Goal: Check status: Check status

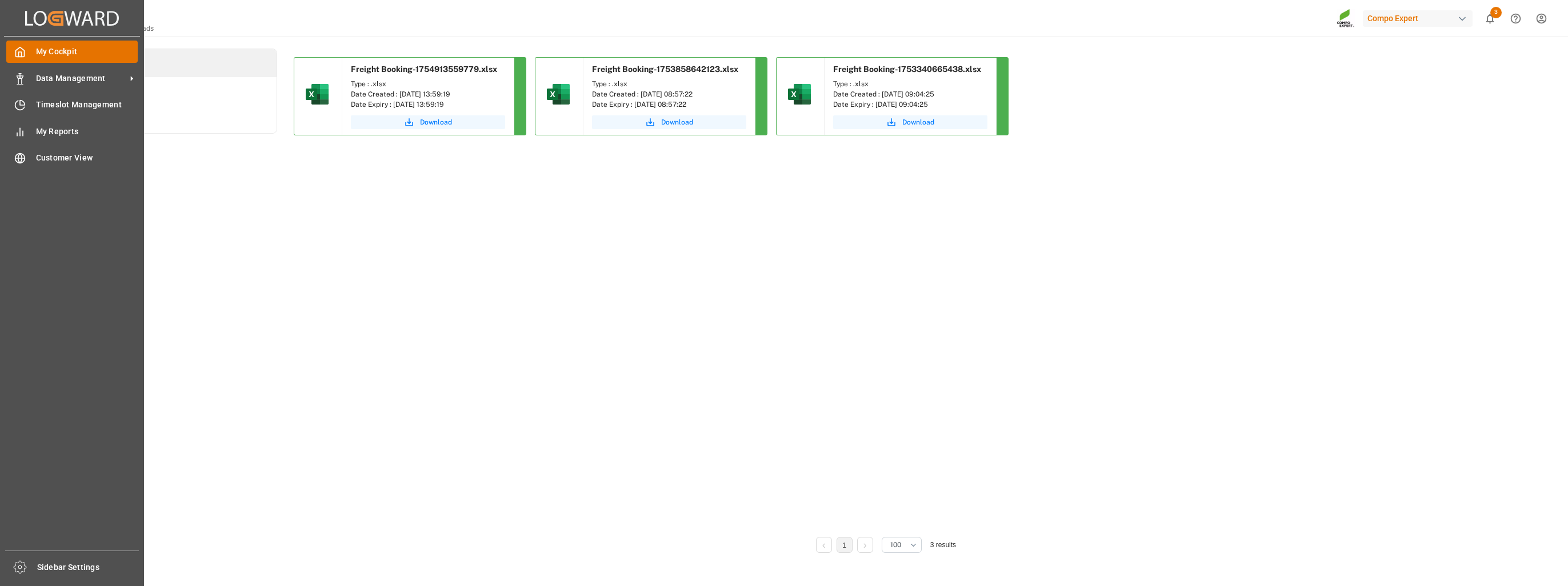
click at [29, 63] on div "My Cockpit My Cockpit" at bounding box center [72, 52] width 131 height 23
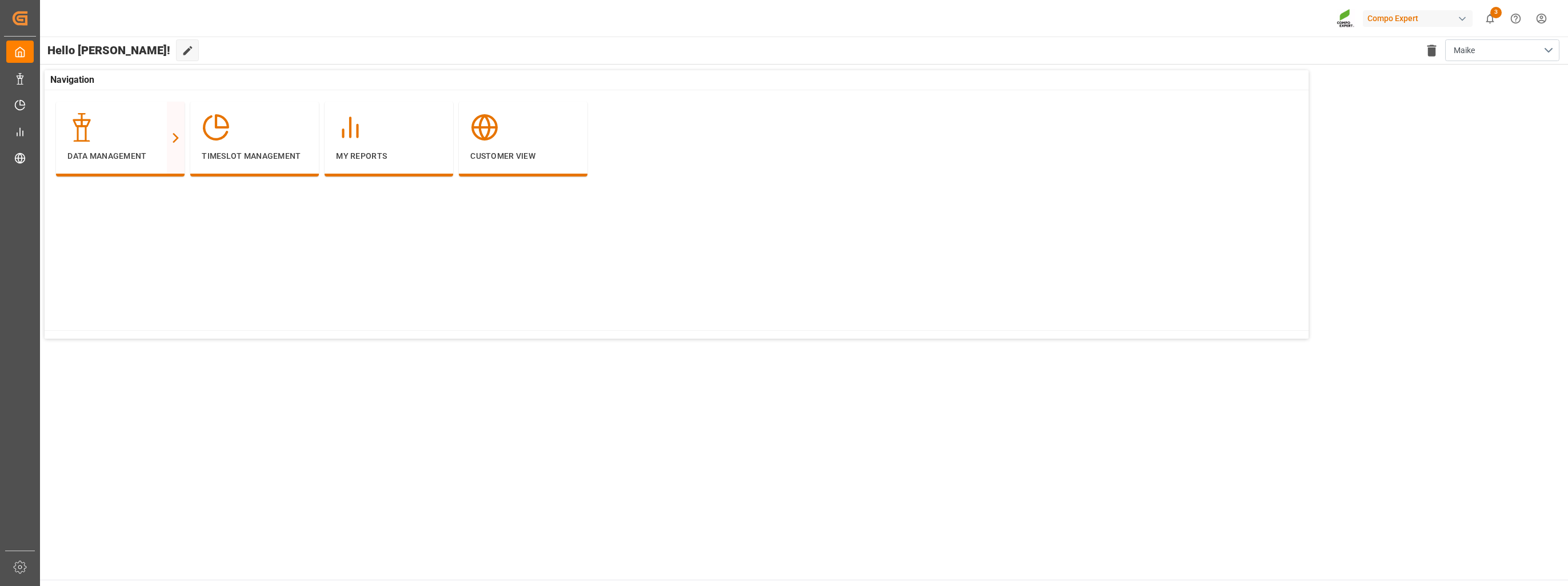
drag, startPoint x: 236, startPoint y: 259, endPoint x: 211, endPoint y: 253, distance: 25.7
click at [236, 259] on div "Data Management Container Unit Freight Order Freight Booking Delivery Header De…" at bounding box center [680, 214] width 1271 height 247
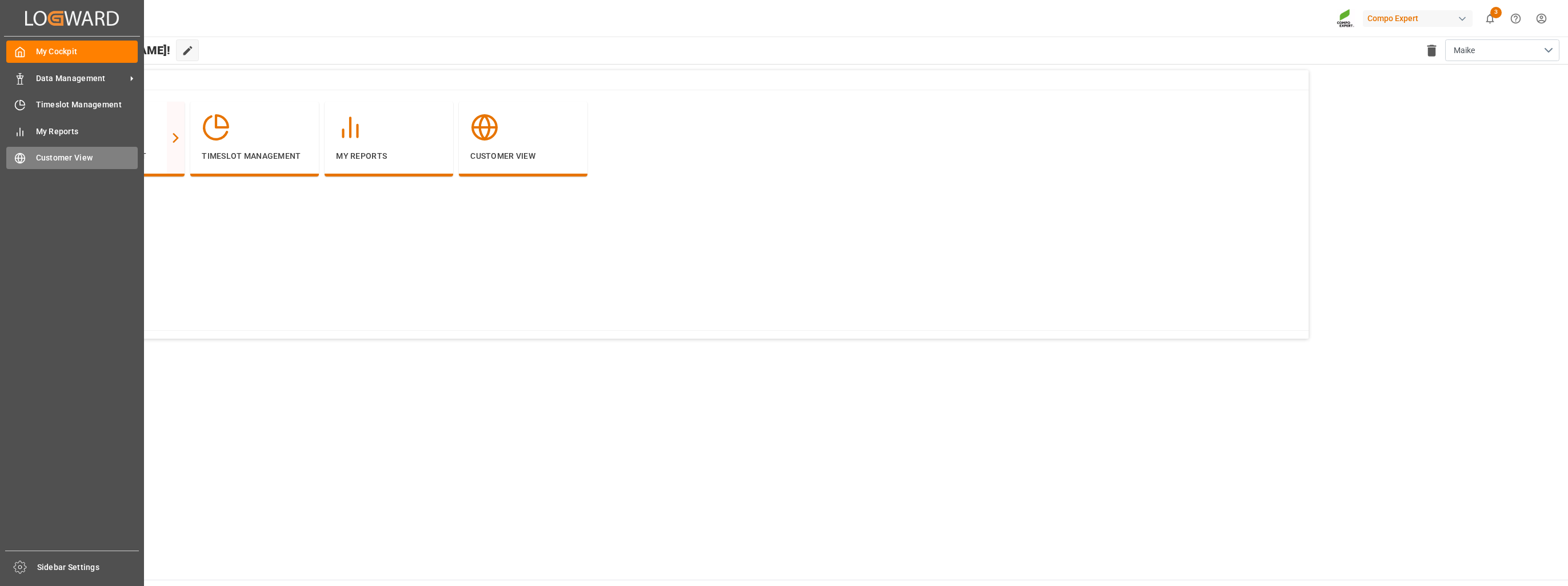
click at [78, 151] on div "Customer View Customer View" at bounding box center [72, 158] width 131 height 23
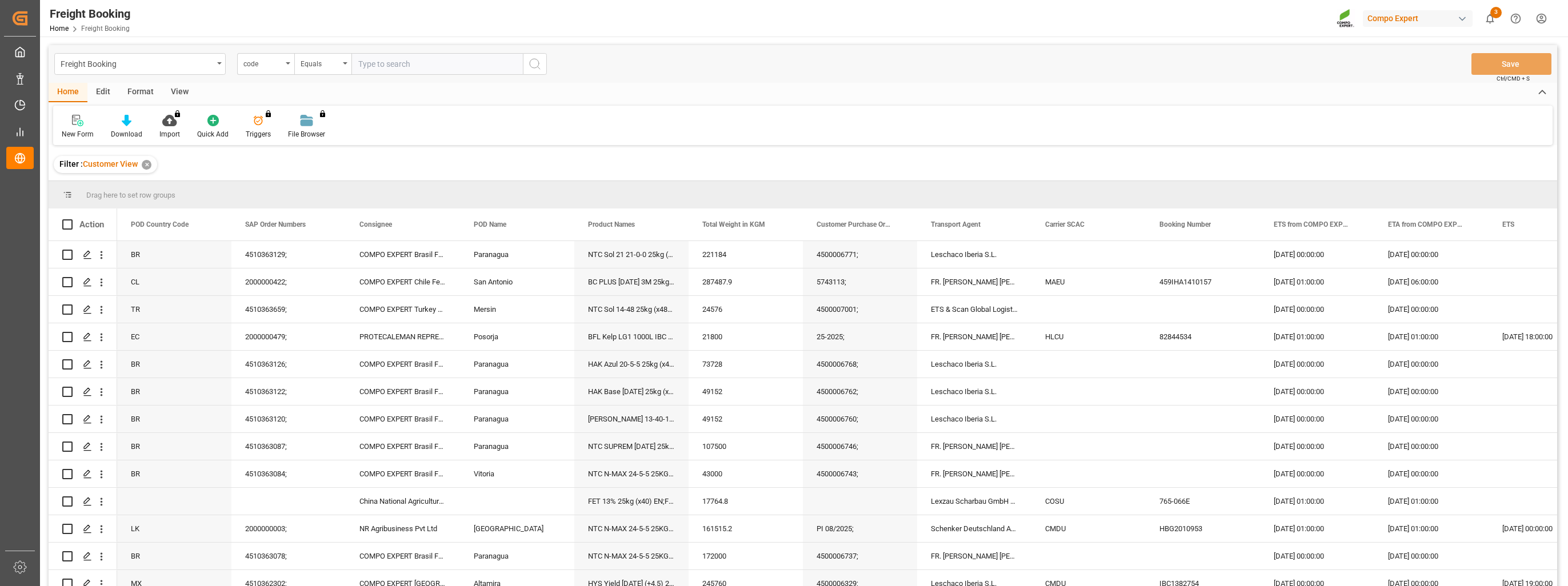
click at [628, 173] on div "Filter : Customer View ✕" at bounding box center [803, 164] width 1508 height 32
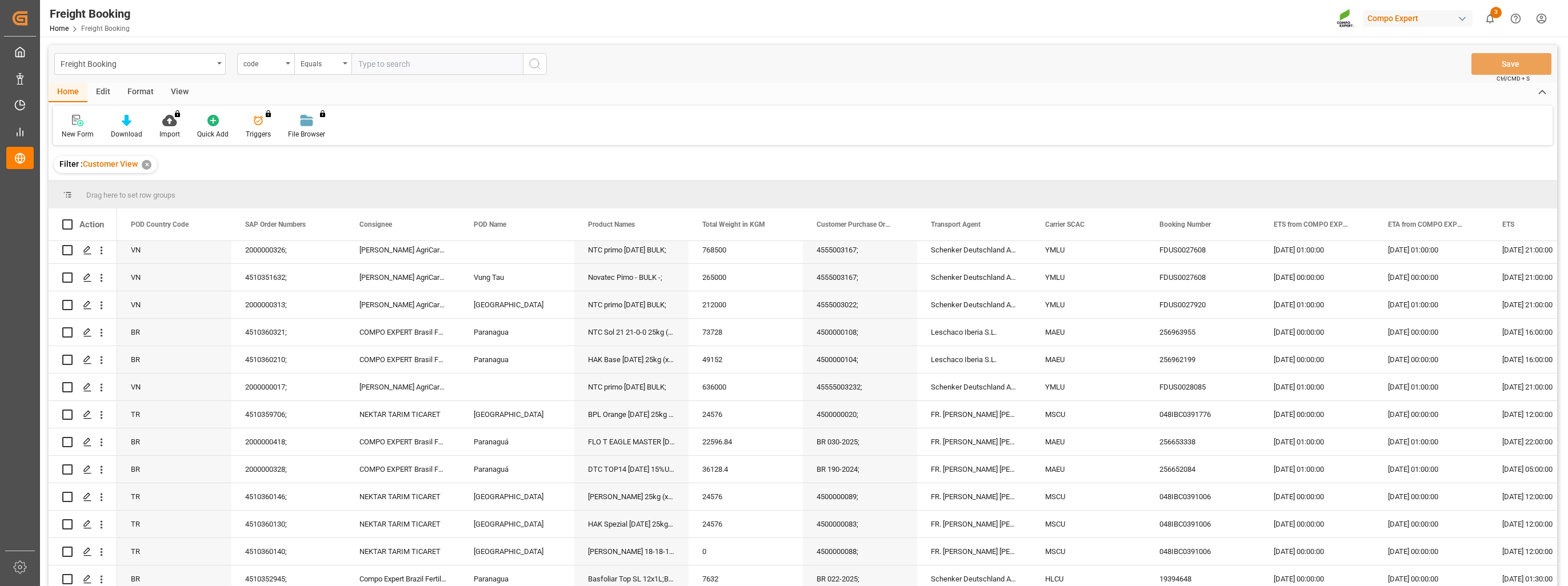
scroll to position [2396, 0]
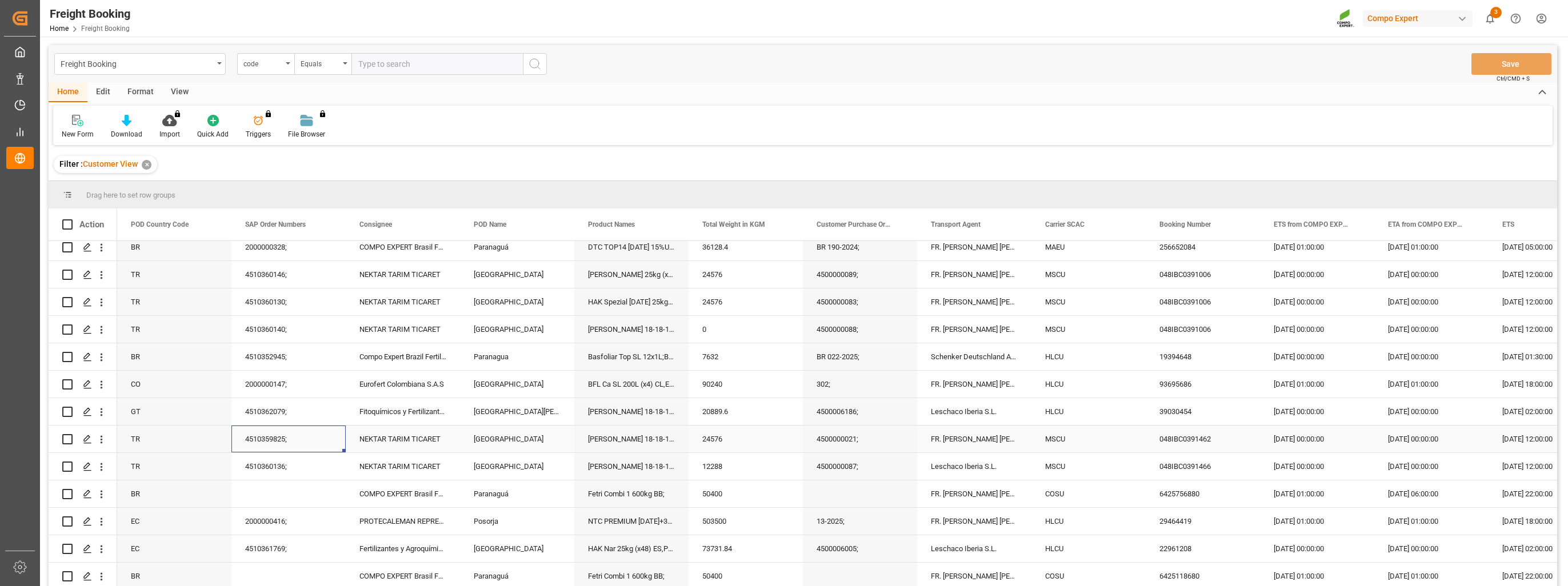
drag, startPoint x: 247, startPoint y: 434, endPoint x: 293, endPoint y: 434, distance: 46.0
click at [293, 434] on div "4510359825;" at bounding box center [289, 439] width 114 height 27
click at [494, 398] on div "[GEOGRAPHIC_DATA][PERSON_NAME]" at bounding box center [517, 411] width 114 height 27
click at [643, 137] on div "New Form Download Import You don't have permission for this feature. Contact ad…" at bounding box center [802, 125] width 1499 height 40
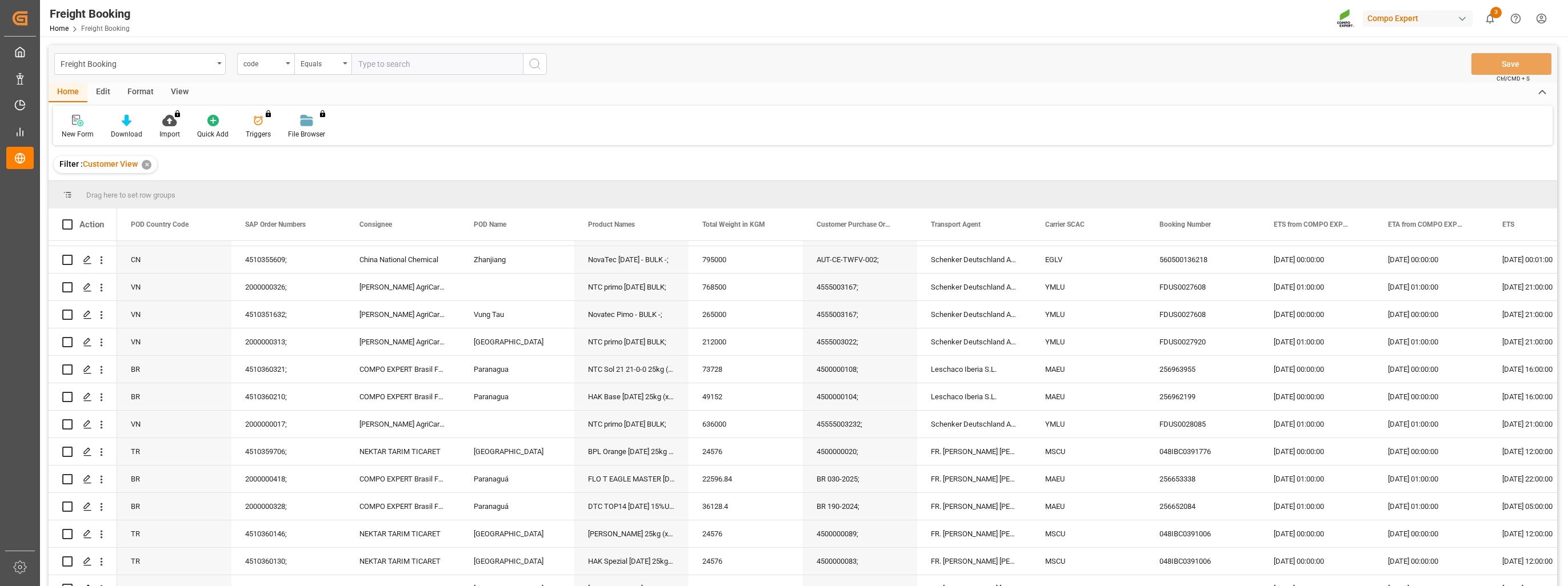
scroll to position [2054, 0]
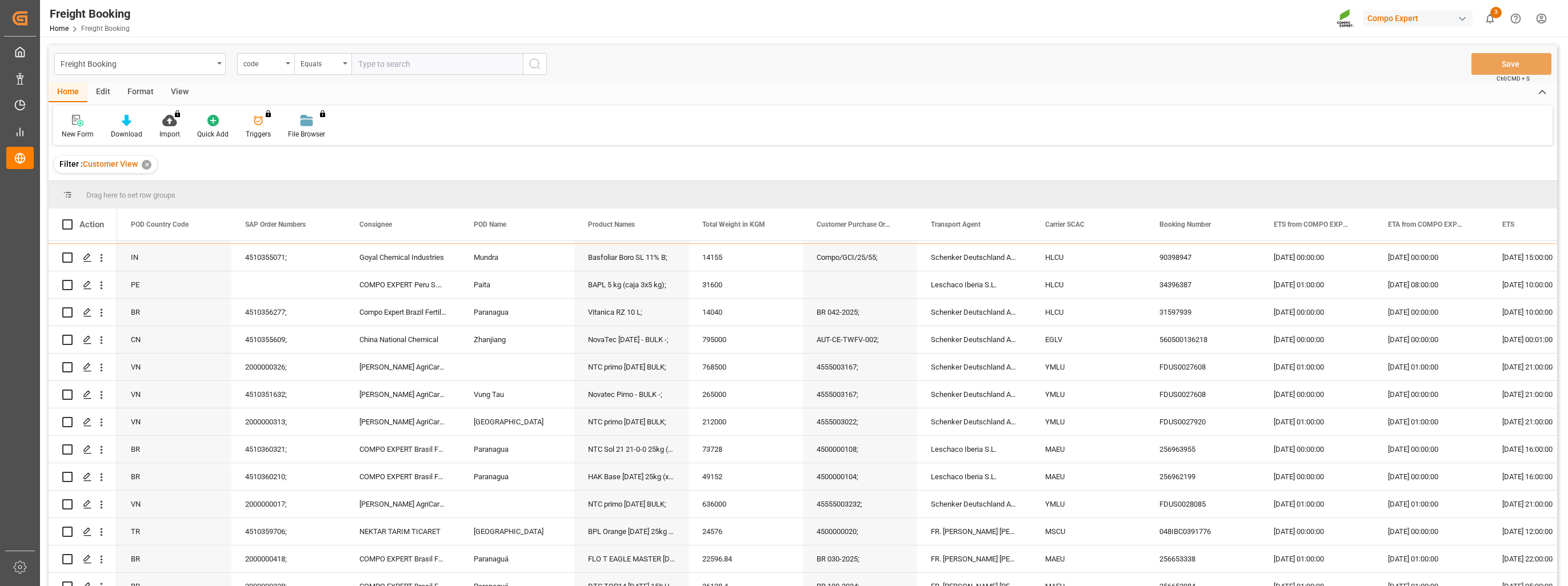
click at [474, 182] on div "Drag here to set row groups" at bounding box center [803, 195] width 1508 height 27
drag, startPoint x: 1553, startPoint y: 509, endPoint x: 1553, endPoint y: 529, distance: 20.0
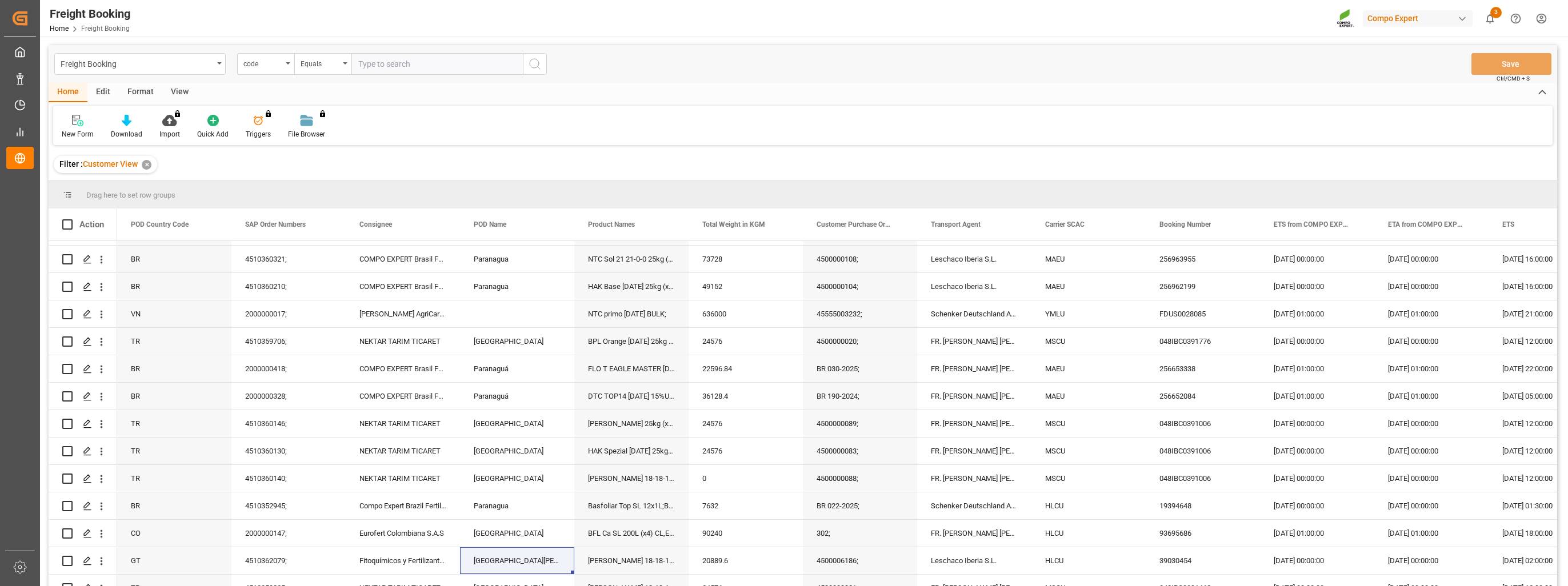
scroll to position [2396, 0]
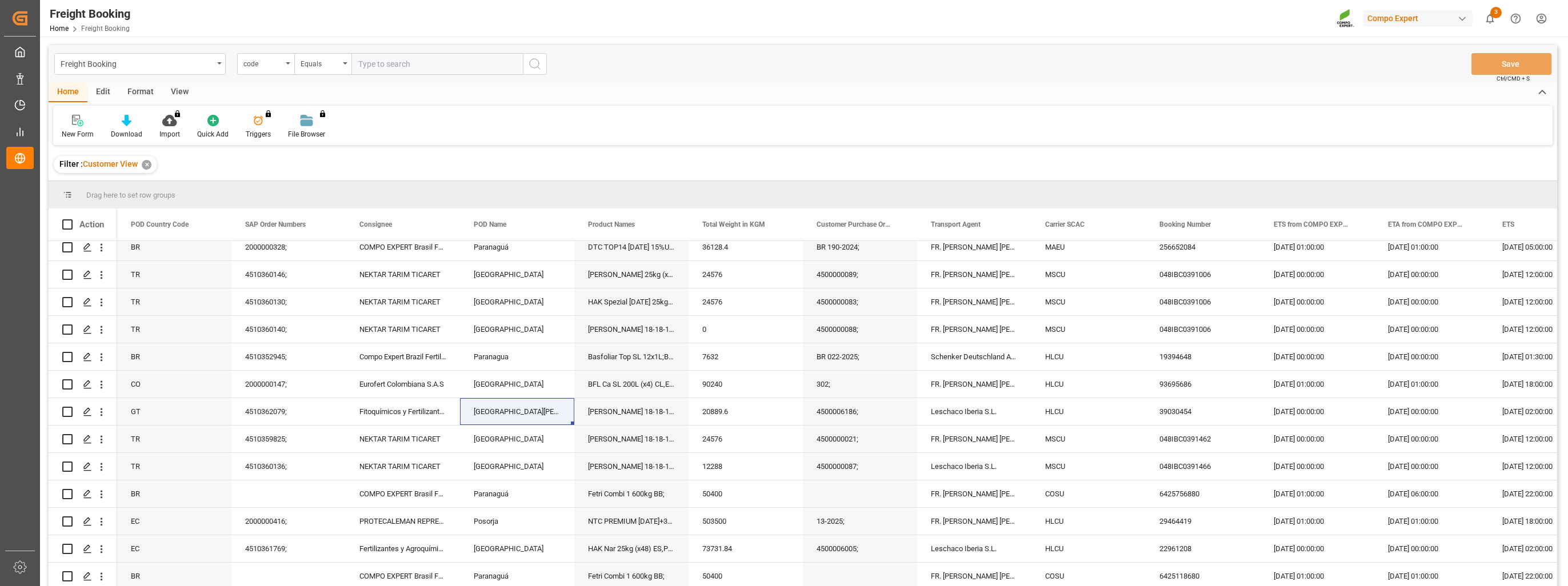
click at [702, 155] on div "Filter : Customer View ✕" at bounding box center [803, 164] width 1508 height 32
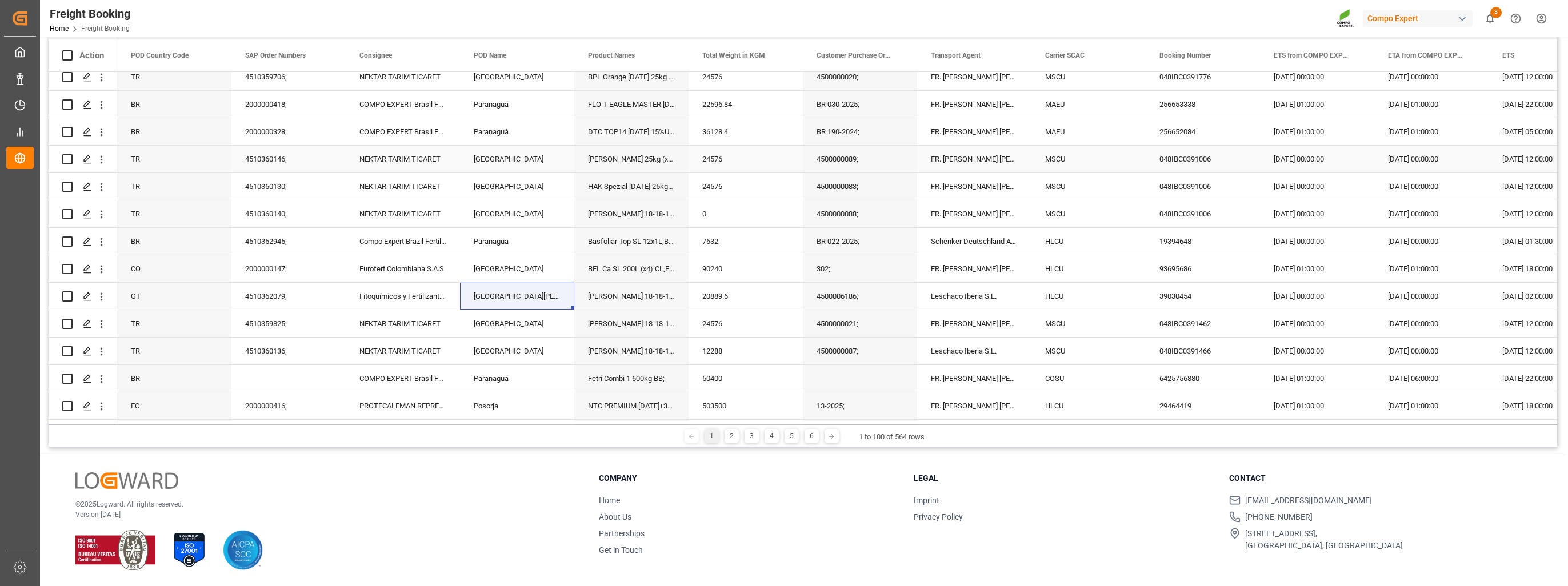
scroll to position [2282, 0]
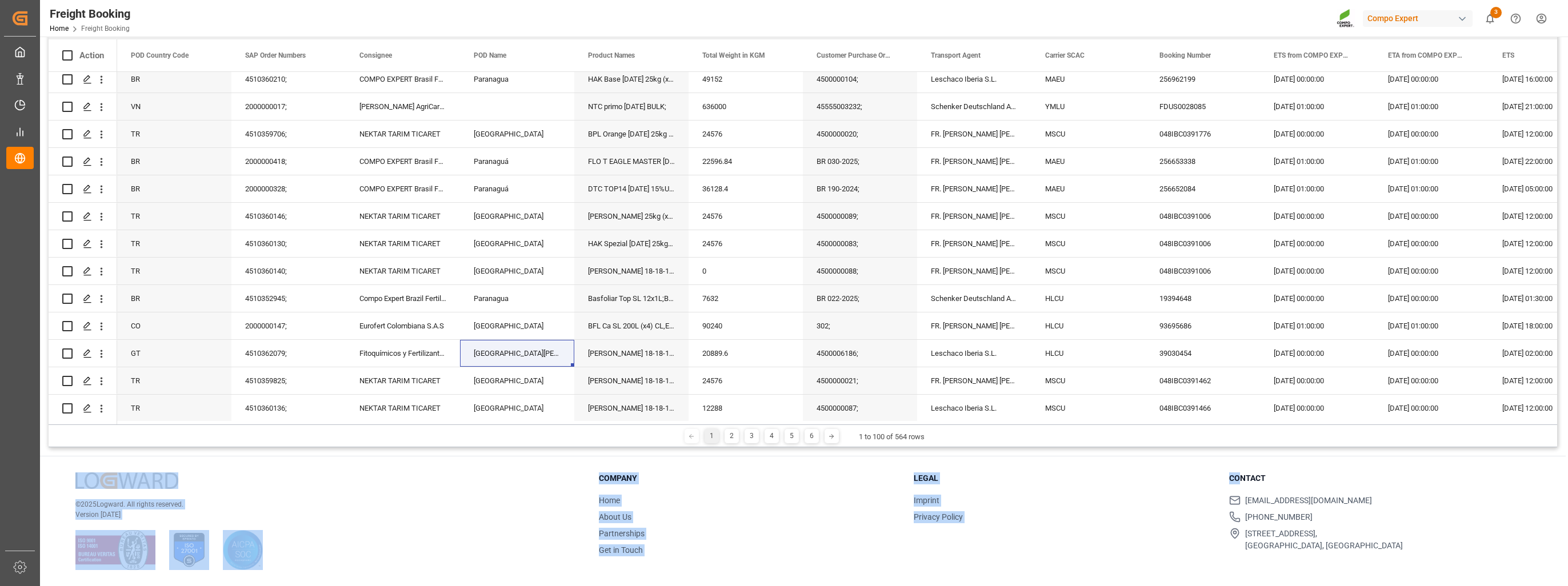
drag, startPoint x: 1237, startPoint y: 469, endPoint x: 1237, endPoint y: 475, distance: 6.0
click at [1237, 475] on div "Freight Booking code Equals Save Ctrl/CMD + S Home Edit Format View New Form Do…" at bounding box center [803, 226] width 1526 height 719
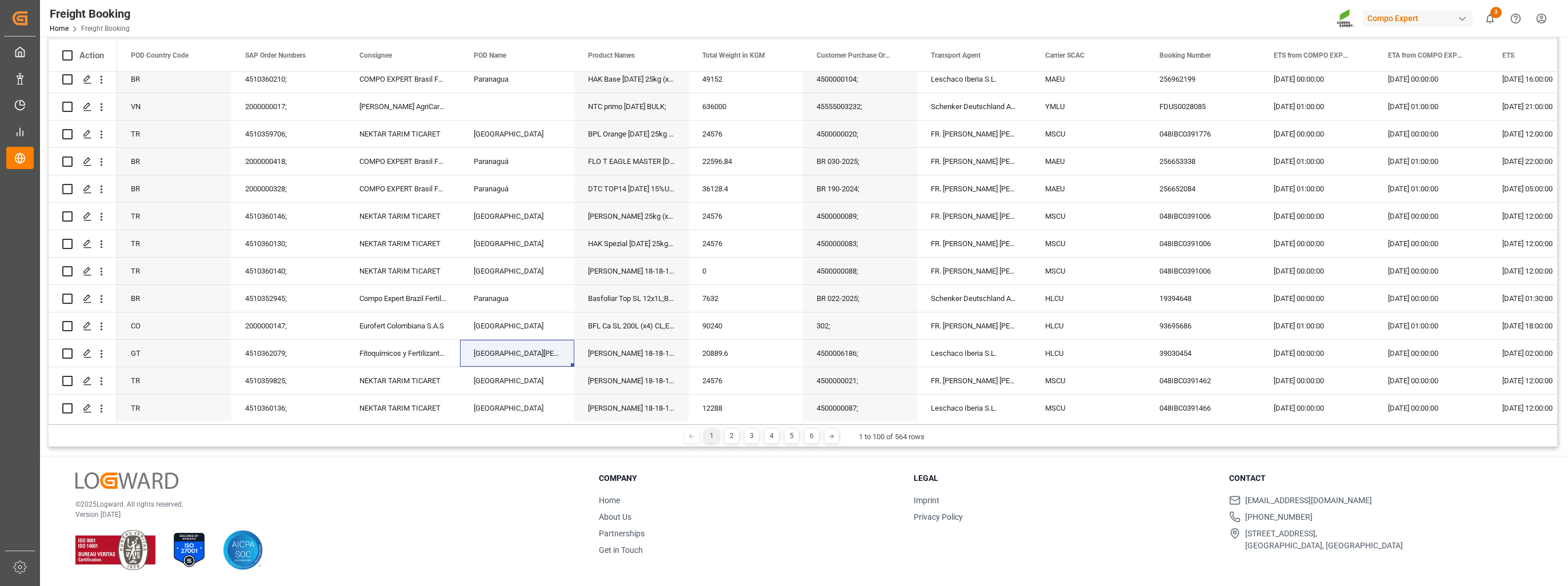
drag, startPoint x: 1237, startPoint y: 475, endPoint x: 1440, endPoint y: 472, distance: 203.0
click at [1440, 472] on h3 "Contact" at bounding box center [1379, 478] width 301 height 12
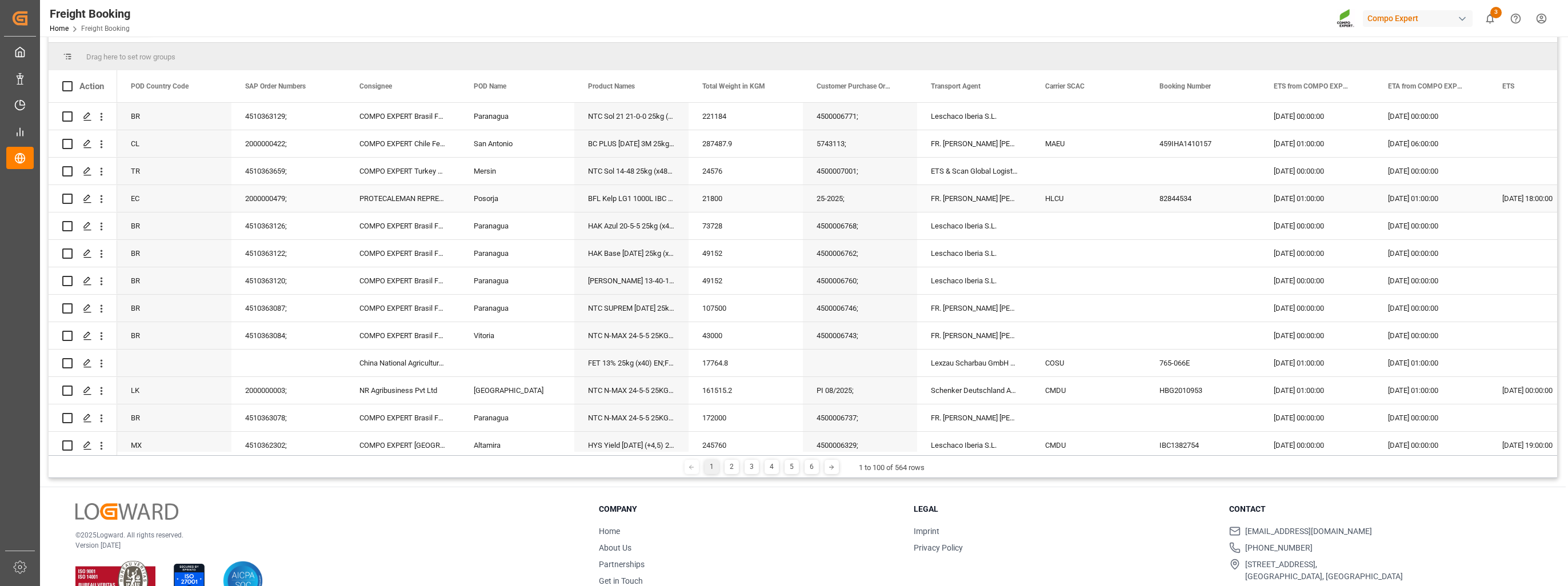
scroll to position [112, 0]
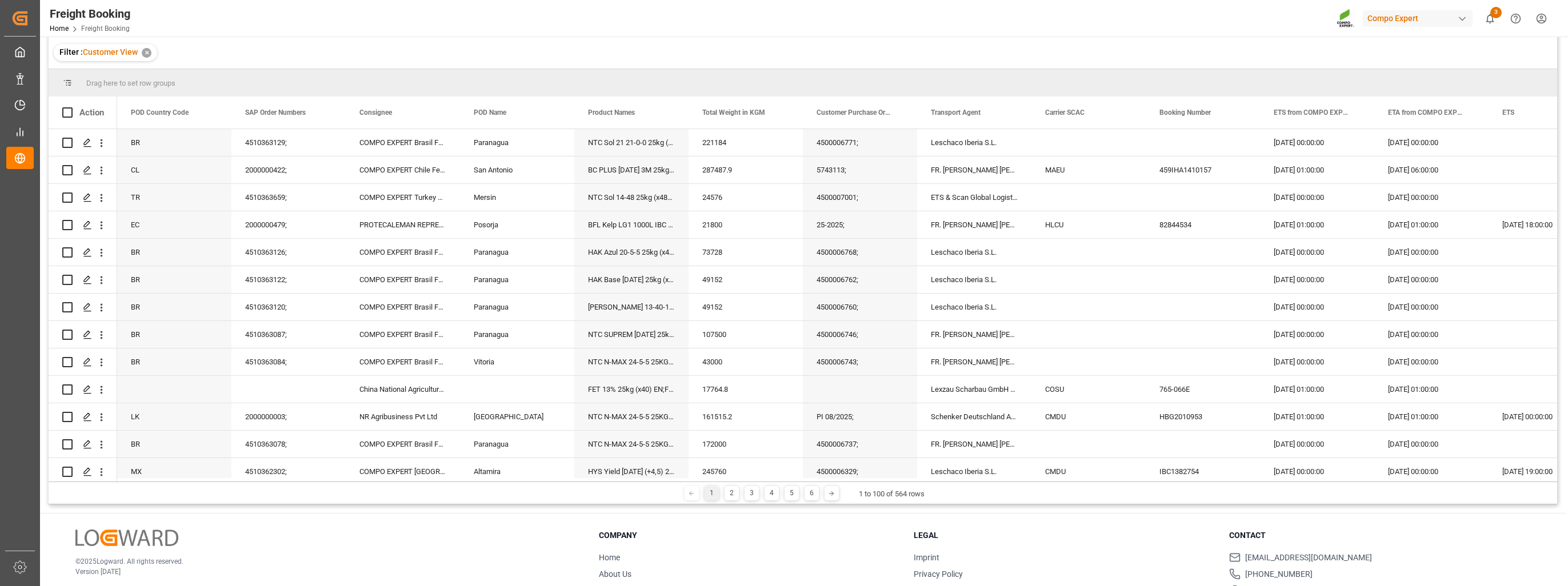
click at [336, 23] on div "Freight Booking Home Freight Booking Compo Expert 3 Notifications Only show unr…" at bounding box center [800, 18] width 1536 height 37
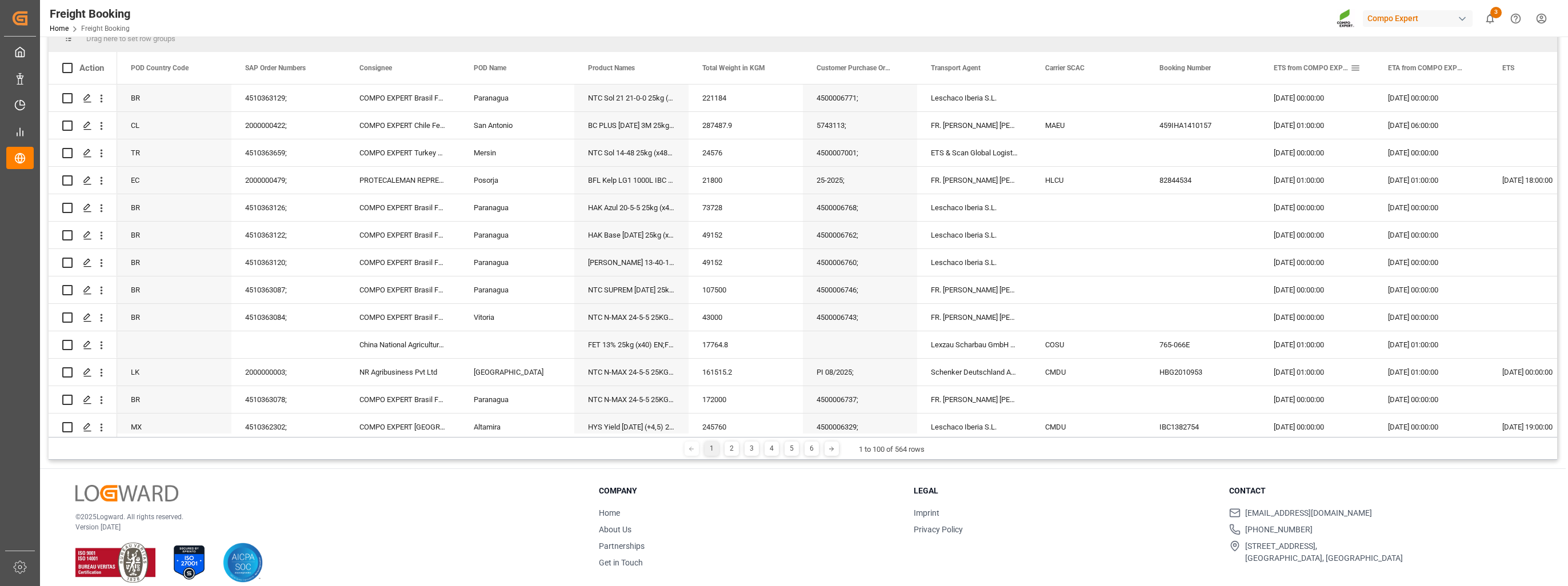
scroll to position [169, 0]
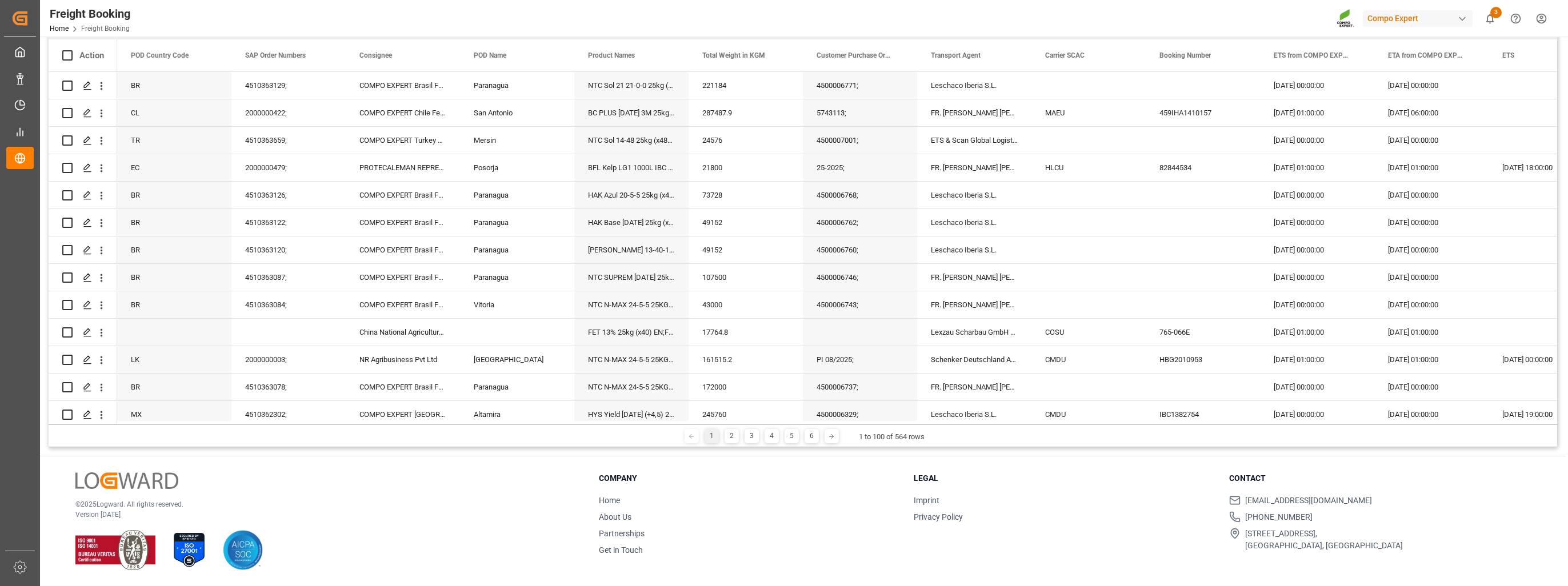
click at [738, 438] on div "1 2 3 4 5 6" at bounding box center [761, 436] width 120 height 14
click at [750, 438] on div "3" at bounding box center [751, 436] width 14 height 14
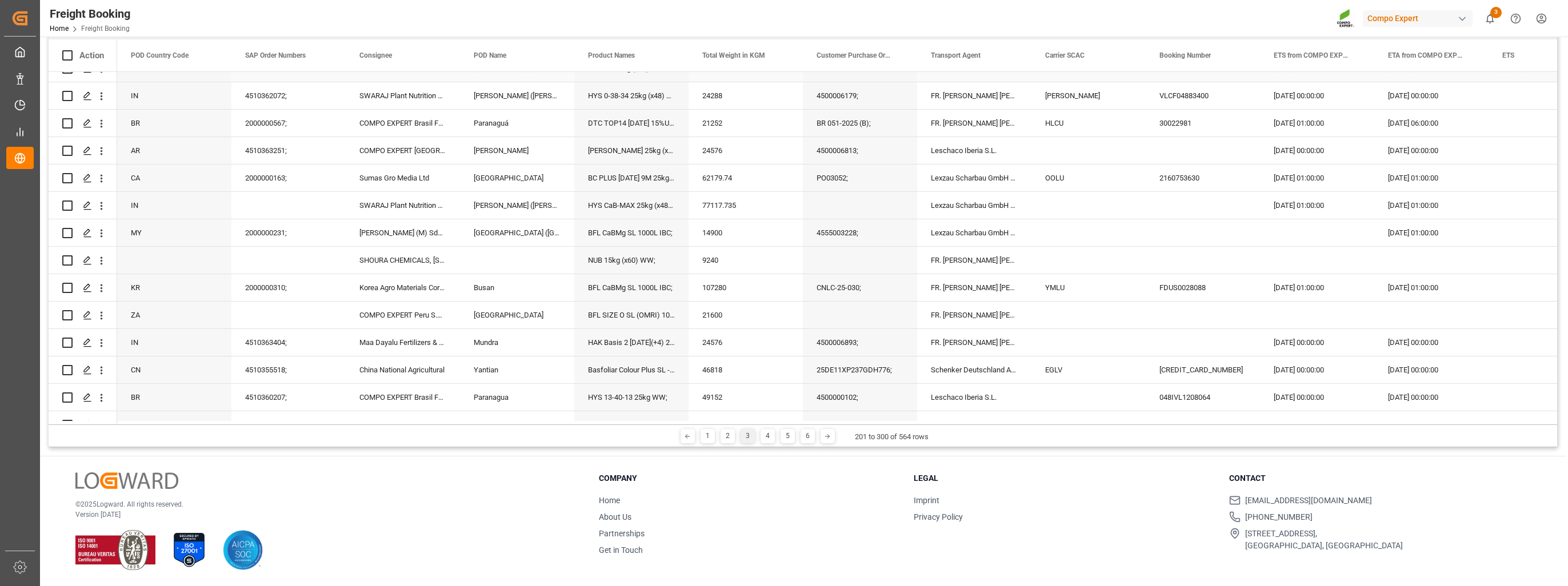
scroll to position [457, 0]
drag, startPoint x: 203, startPoint y: 19, endPoint x: 232, endPoint y: 218, distance: 201.1
click at [203, 19] on div "Freight Booking Home Freight Booking Compo Expert 3 Notifications Only show unr…" at bounding box center [800, 18] width 1536 height 37
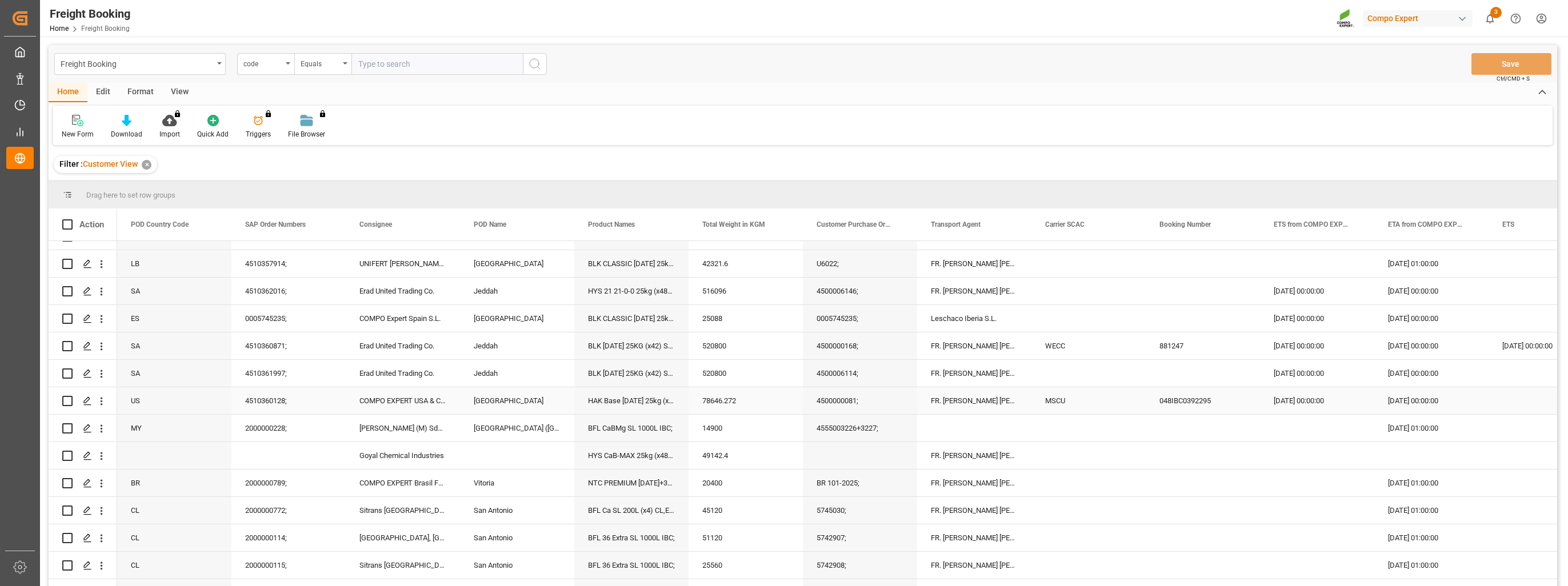
scroll to position [1086, 0]
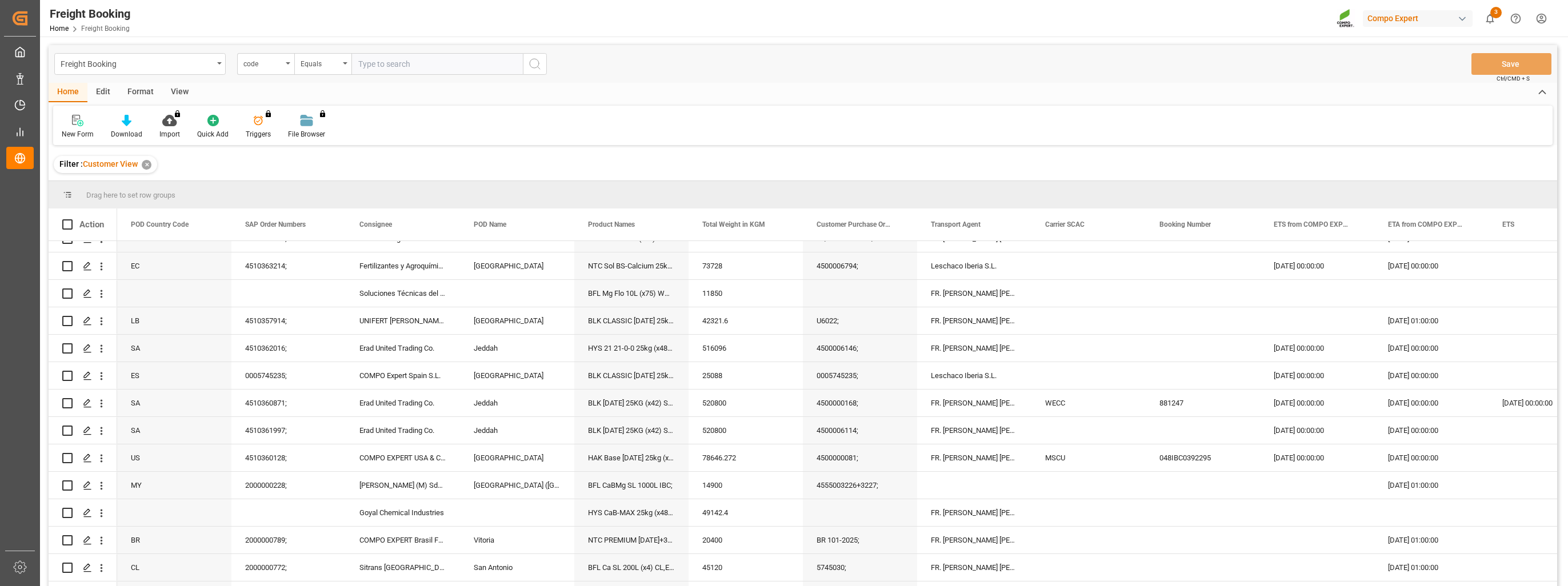
click at [1300, 155] on div "Filter : Customer View ✕" at bounding box center [803, 164] width 1508 height 32
click at [1377, 435] on div "[DATE] 00:00:00" at bounding box center [1432, 430] width 114 height 27
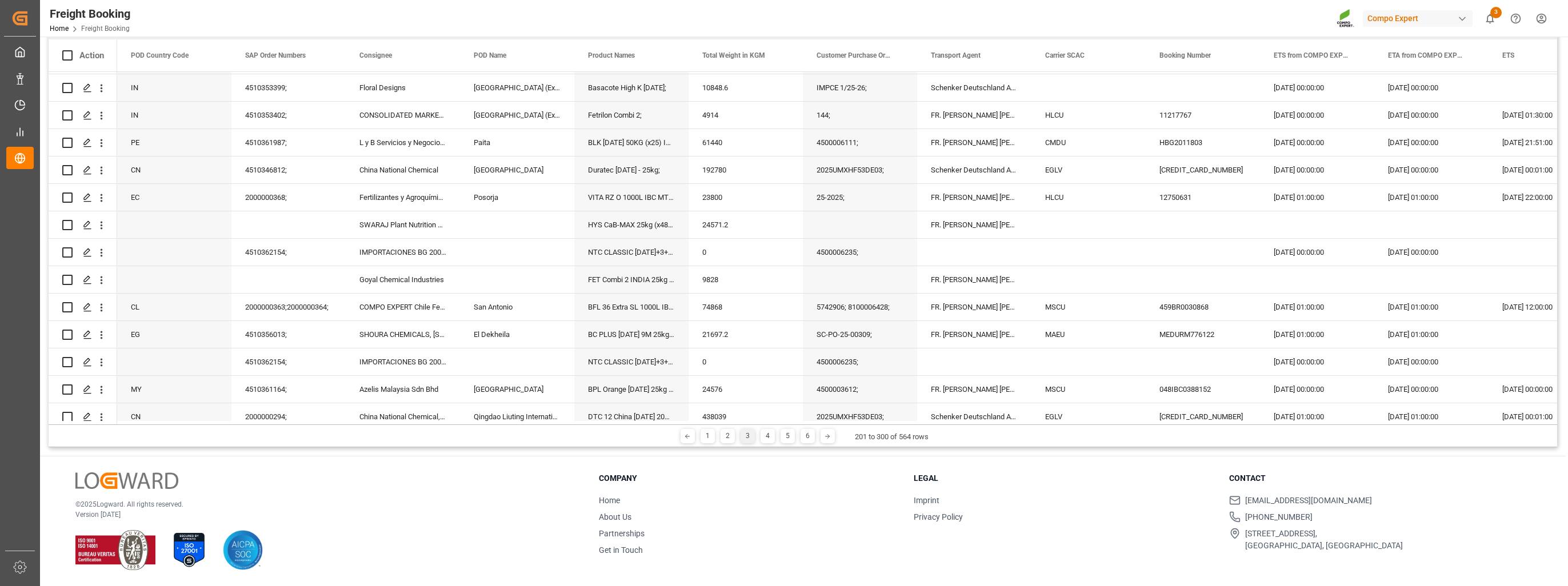
scroll to position [2225, 0]
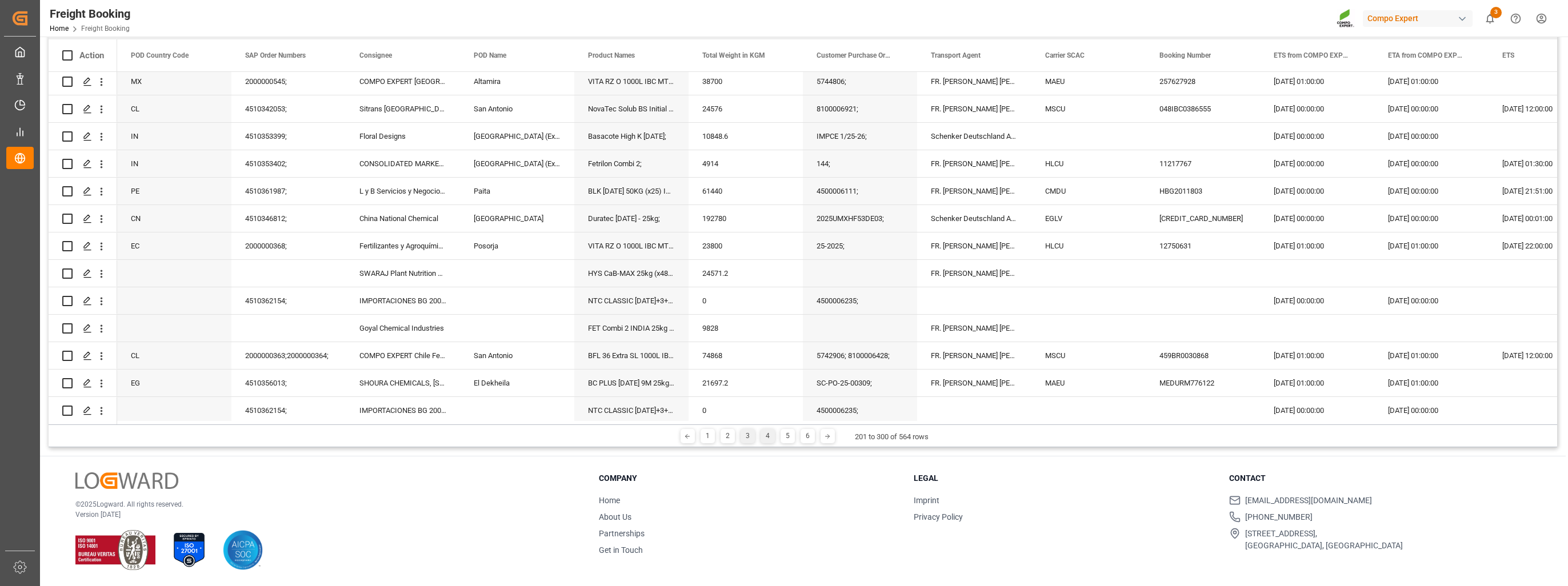
click at [766, 433] on div "4" at bounding box center [768, 436] width 14 height 14
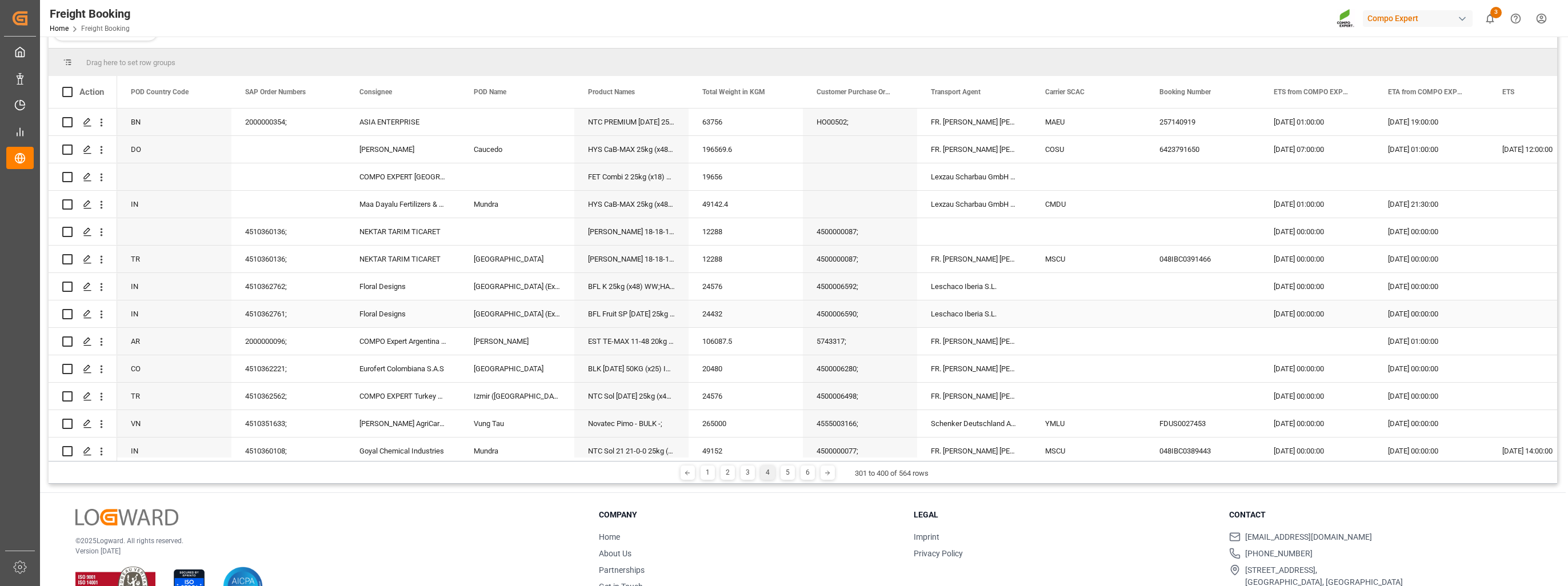
scroll to position [0, 0]
